Goal: Task Accomplishment & Management: Manage account settings

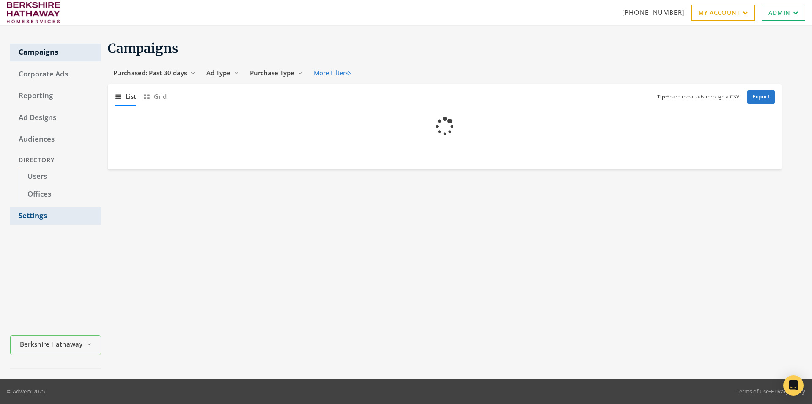
click at [40, 216] on link "Settings" at bounding box center [55, 216] width 91 height 18
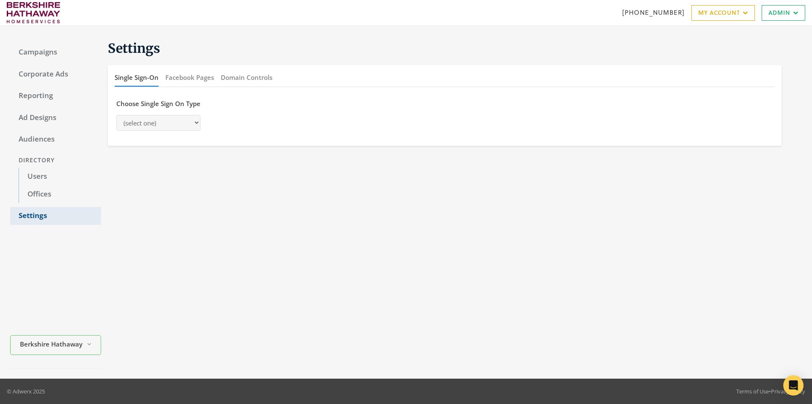
select select "[PERSON_NAME]"
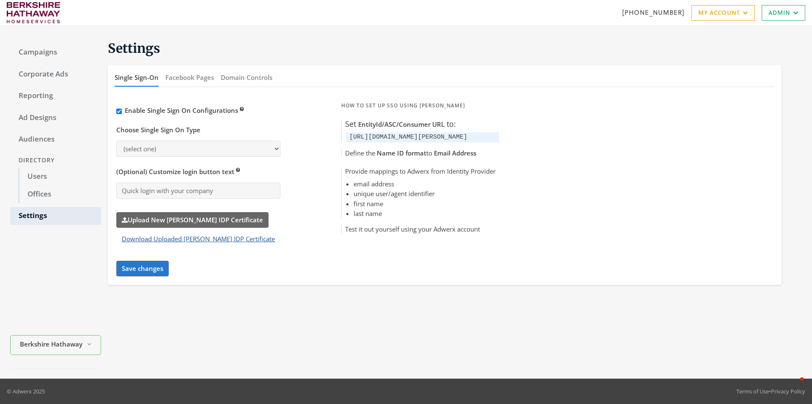
click at [174, 232] on button "Download Uploaded [PERSON_NAME] IDP Certificate" at bounding box center [198, 239] width 164 height 16
click at [171, 221] on label "Upload New [PERSON_NAME] IDP Certificate" at bounding box center [192, 220] width 152 height 16
click at [0, 0] on input "Upload New [PERSON_NAME] IDP Certificate" at bounding box center [0, 0] width 0 height 0
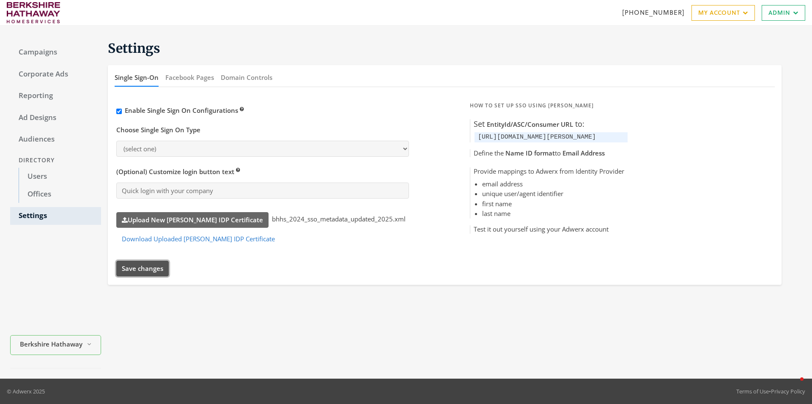
click at [140, 263] on button "Save changes" at bounding box center [142, 269] width 52 height 16
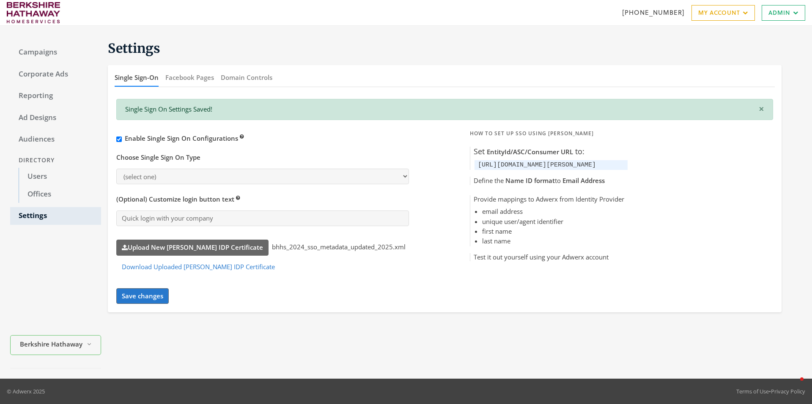
click at [307, 319] on div "Settings Single Sign-On Facebook Pages Domain Controls × Single Sign On Setting…" at bounding box center [451, 202] width 701 height 333
